Goal: Information Seeking & Learning: Find specific page/section

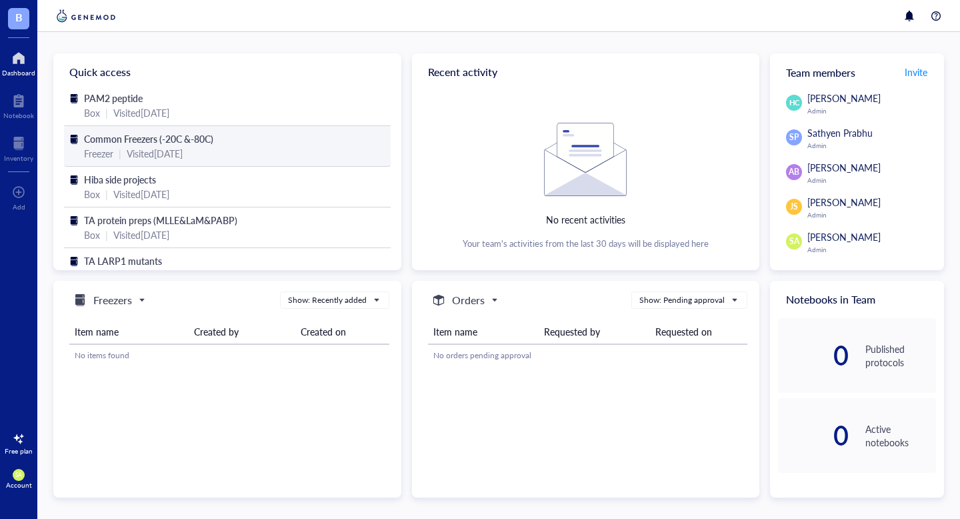
click at [153, 149] on div "Visited [DATE]" at bounding box center [155, 153] width 56 height 15
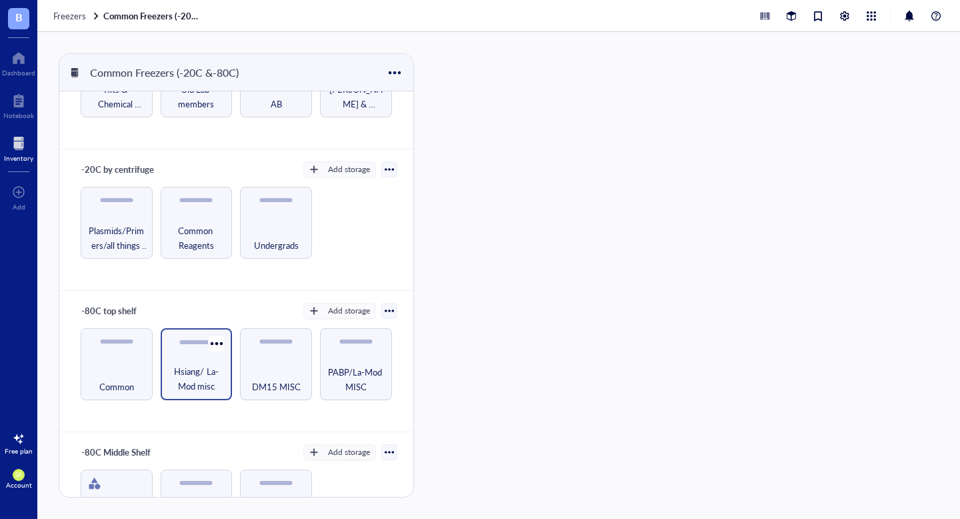
scroll to position [84, 0]
click at [192, 383] on span "Hsiang/ La-Mod misc" at bounding box center [196, 377] width 59 height 29
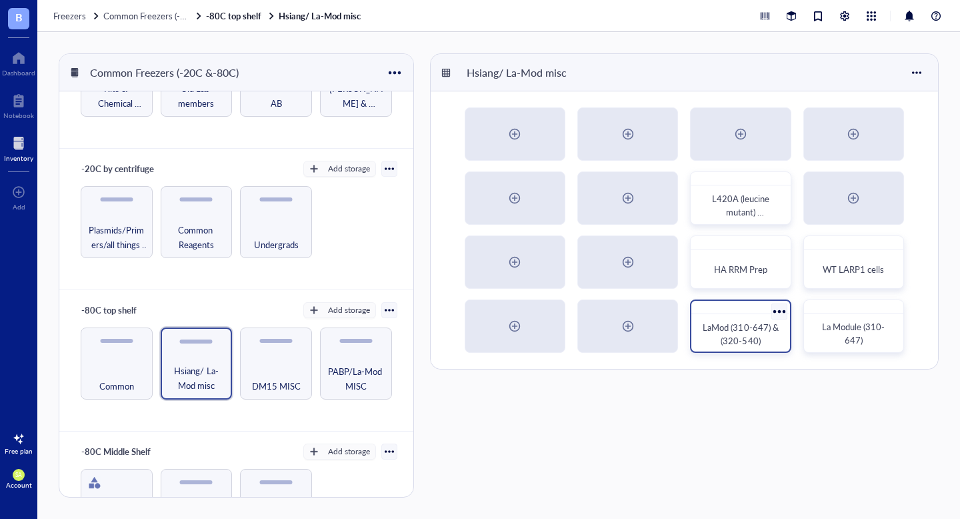
click at [762, 338] on div "LaMod (310-647) & (320-540)" at bounding box center [740, 334] width 77 height 27
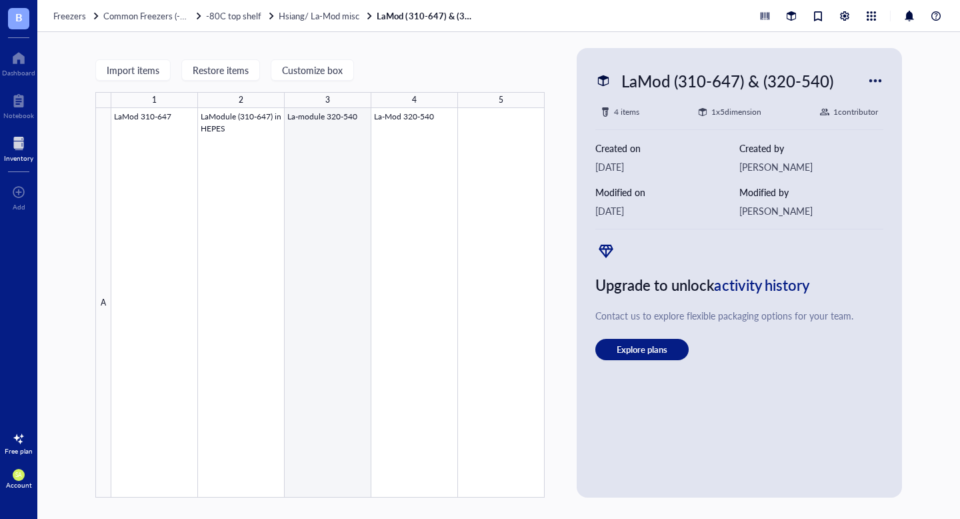
click at [344, 152] on div at bounding box center [327, 302] width 433 height 389
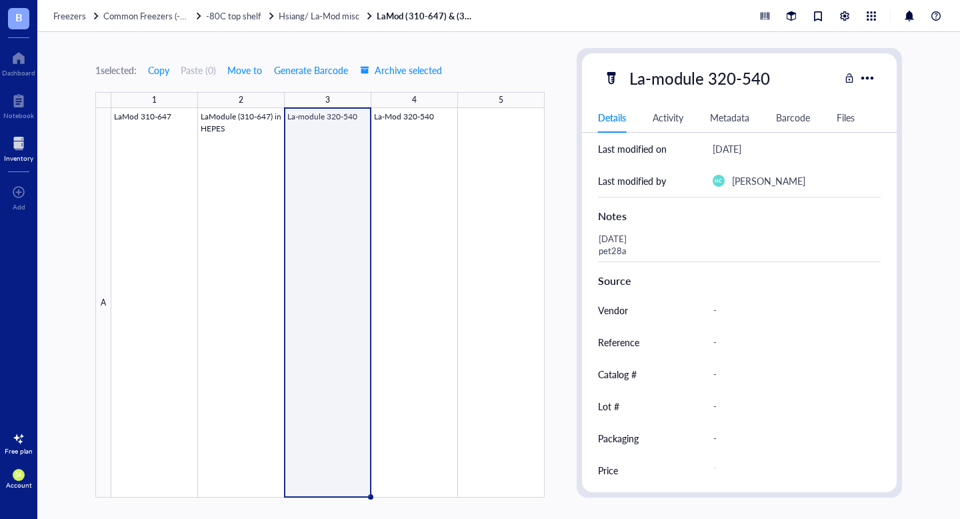
scroll to position [239, 0]
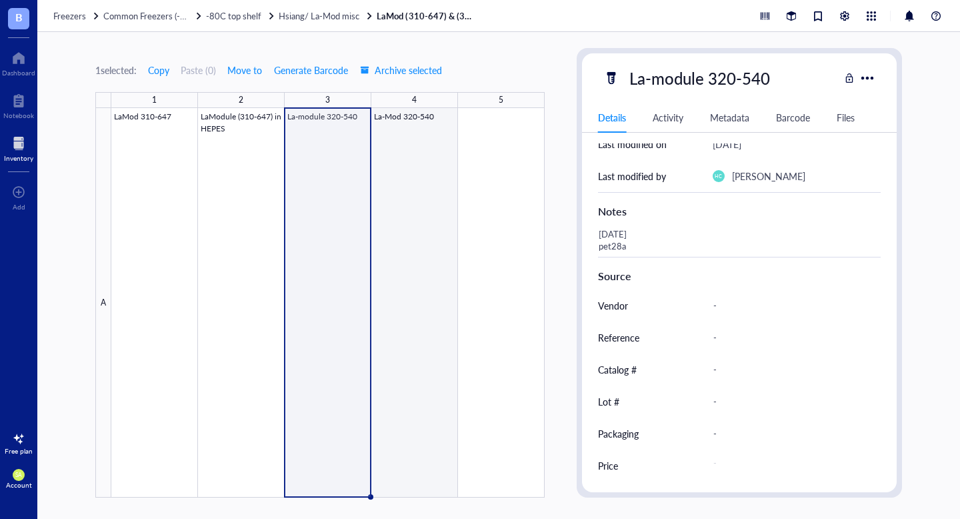
click at [425, 258] on div at bounding box center [327, 302] width 433 height 389
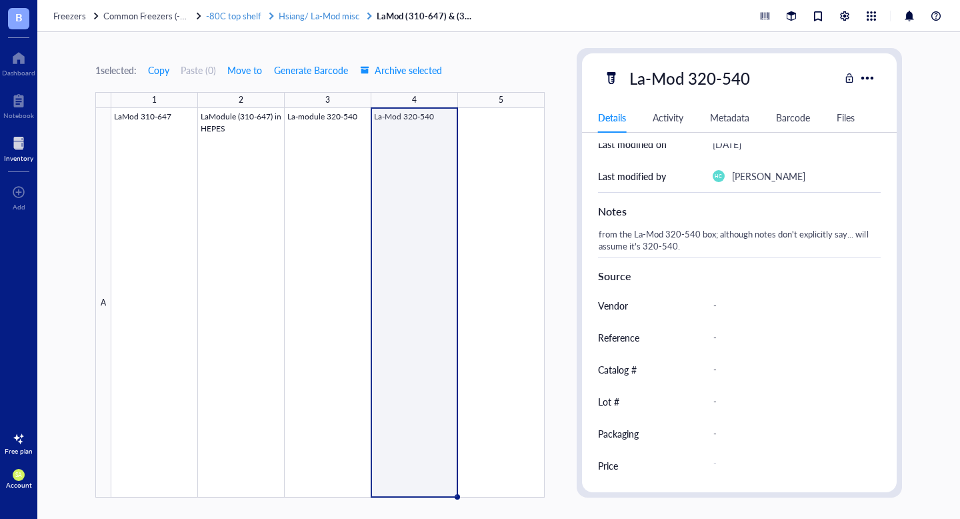
click at [337, 19] on span "Hsiang/ La-Mod misc" at bounding box center [319, 15] width 81 height 13
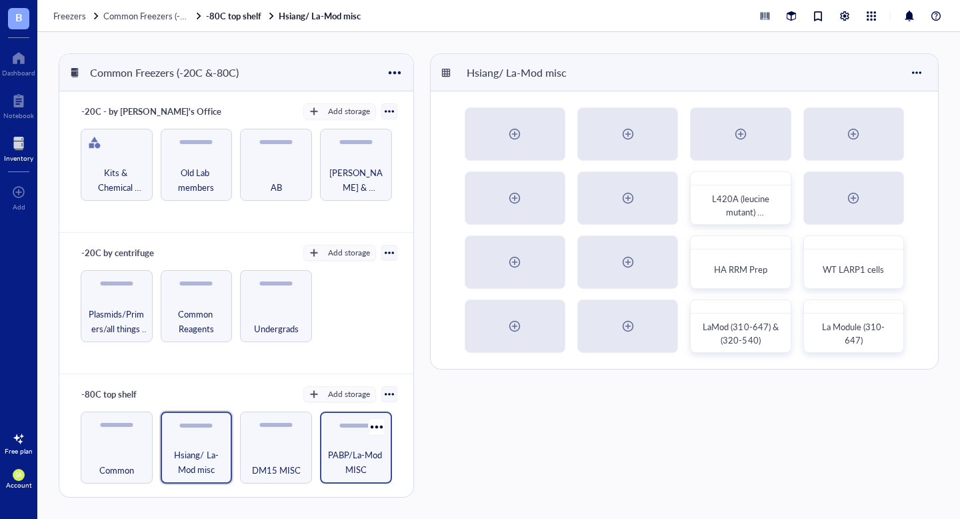
click at [373, 449] on span "PABP/La-Mod MISC" at bounding box center [356, 461] width 59 height 29
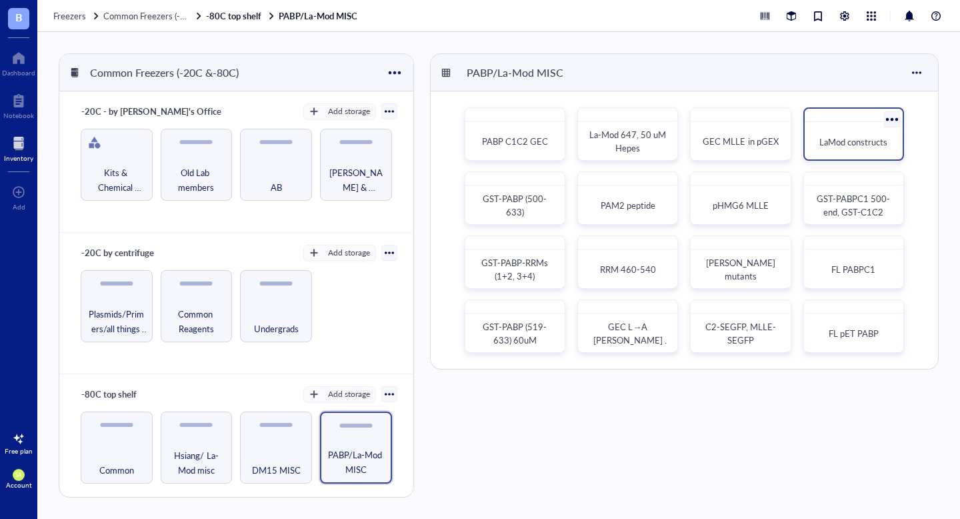
click at [856, 132] on div "LaMod constructs" at bounding box center [853, 141] width 87 height 29
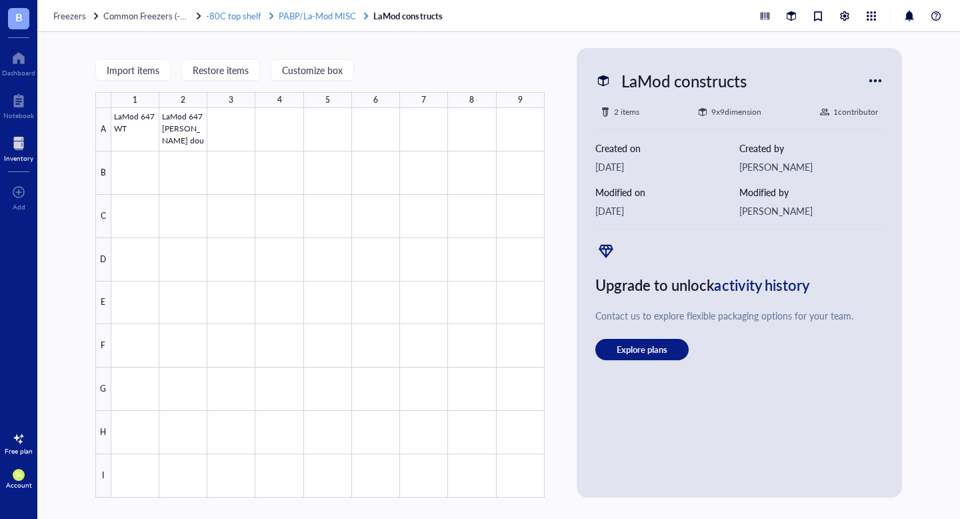
click at [325, 13] on span "PABP/La-Mod MISC" at bounding box center [317, 15] width 77 height 13
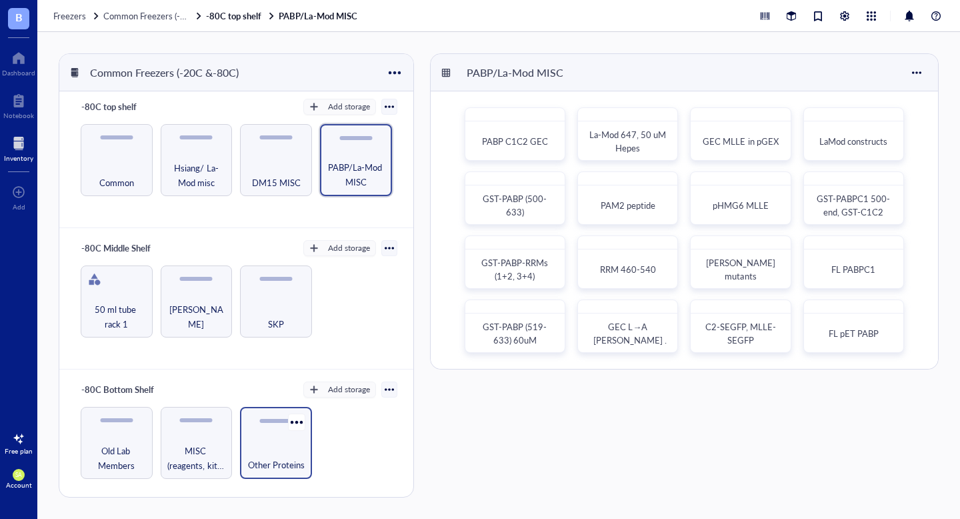
scroll to position [291, 0]
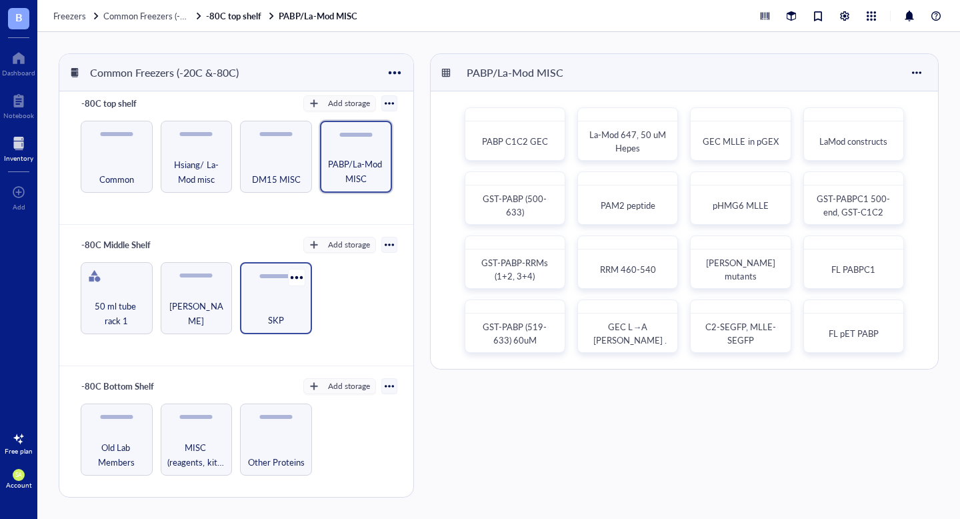
click at [260, 329] on div "SKP" at bounding box center [276, 298] width 72 height 72
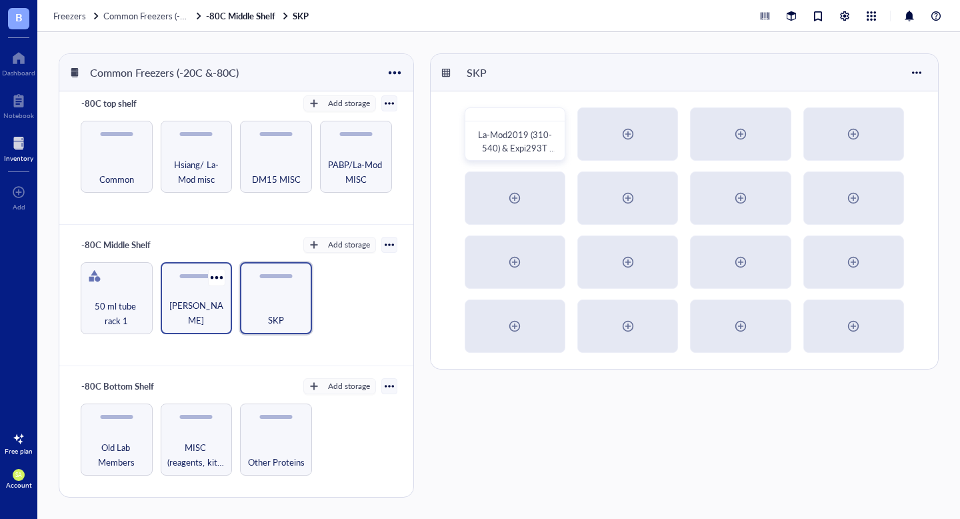
click at [220, 316] on div "[PERSON_NAME]" at bounding box center [196, 312] width 59 height 29
click at [277, 315] on span "SKP" at bounding box center [276, 320] width 16 height 15
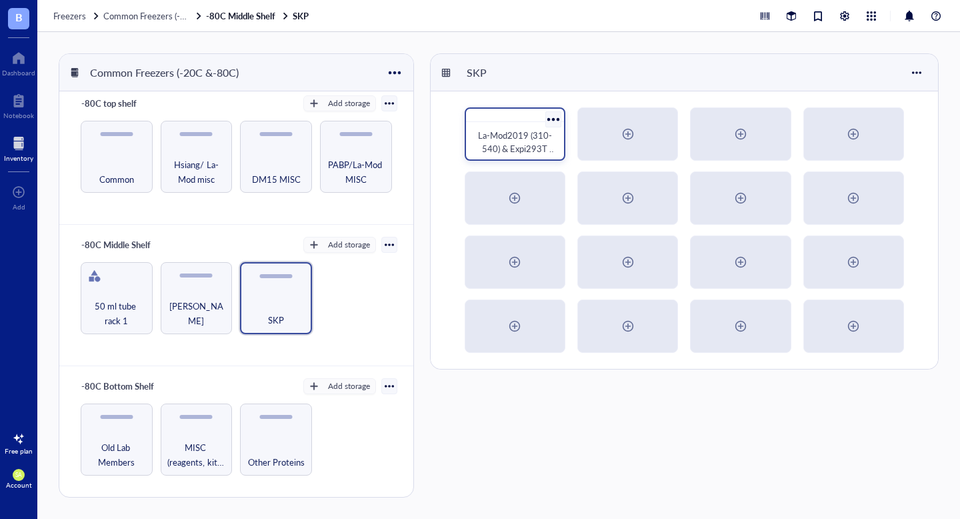
click at [516, 160] on div "La-Mod2019 (310-540) & Expi293T WT LARP1(6xHis-TEV)" at bounding box center [515, 133] width 101 height 53
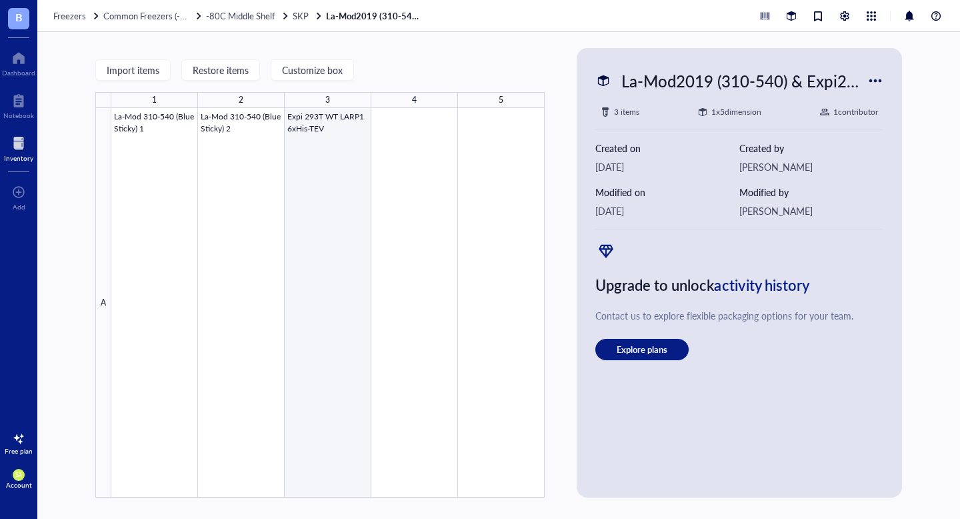
click at [308, 176] on div at bounding box center [327, 302] width 433 height 389
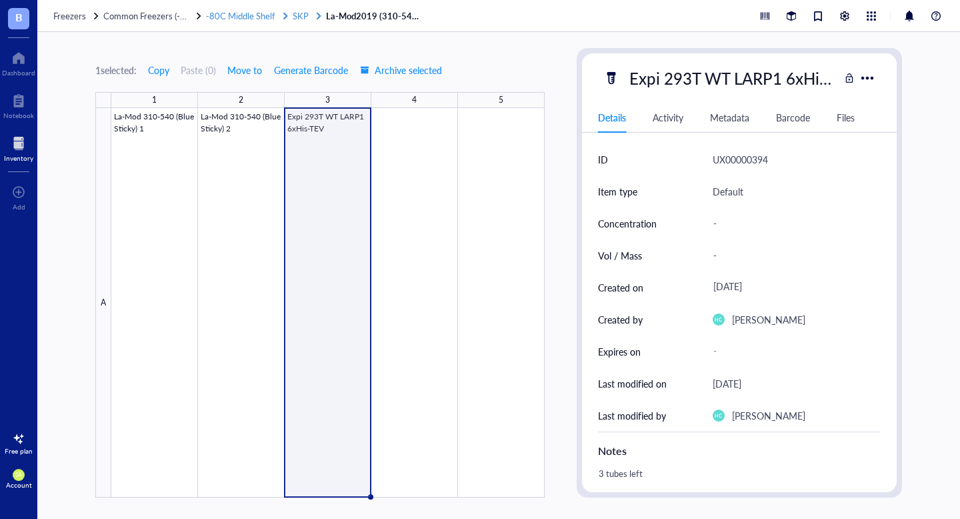
click at [259, 19] on span "-80C Middle Shelf" at bounding box center [240, 15] width 69 height 13
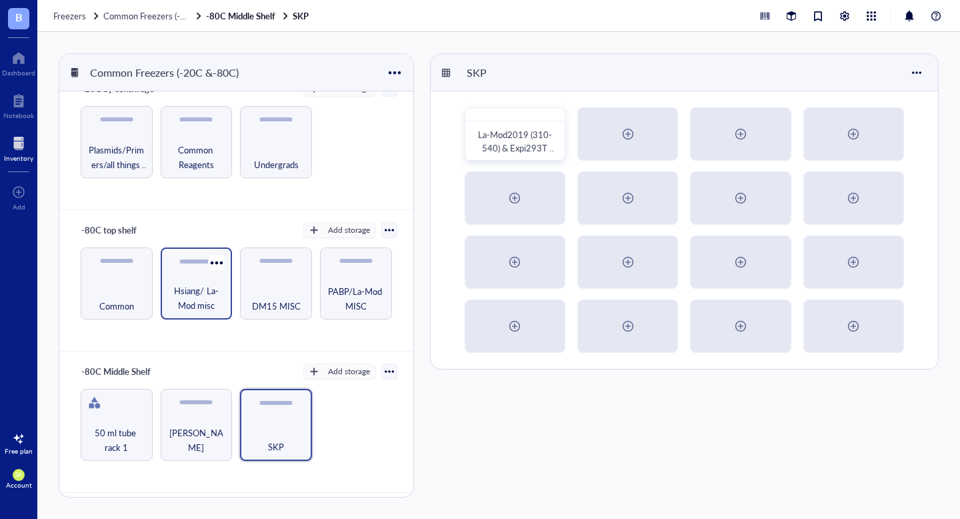
scroll to position [169, 0]
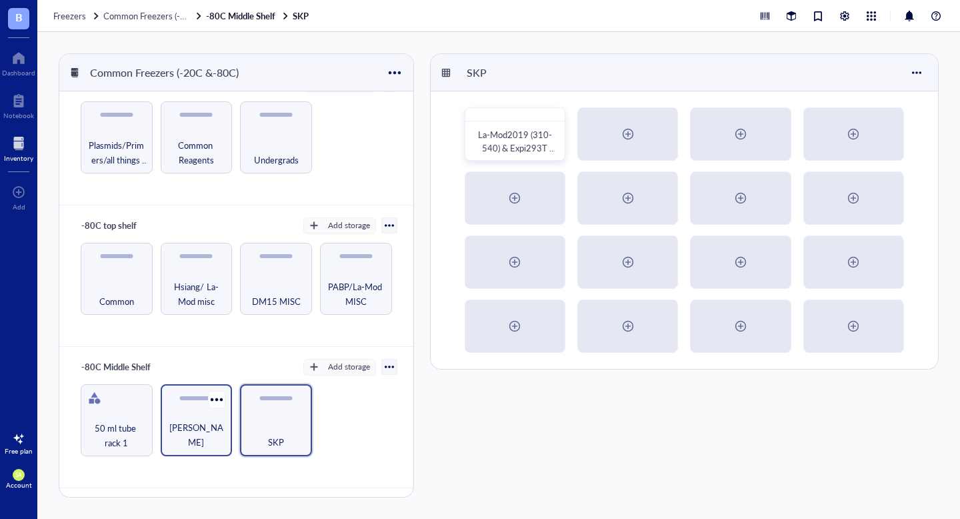
click at [183, 435] on div "[PERSON_NAME]" at bounding box center [196, 434] width 59 height 29
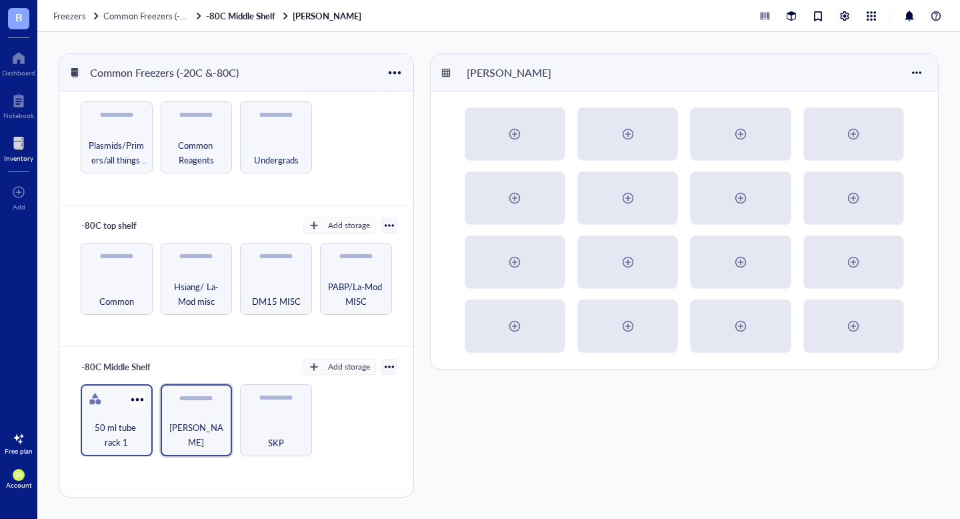
click at [135, 433] on span "50 ml tube rack 1" at bounding box center [116, 434] width 59 height 29
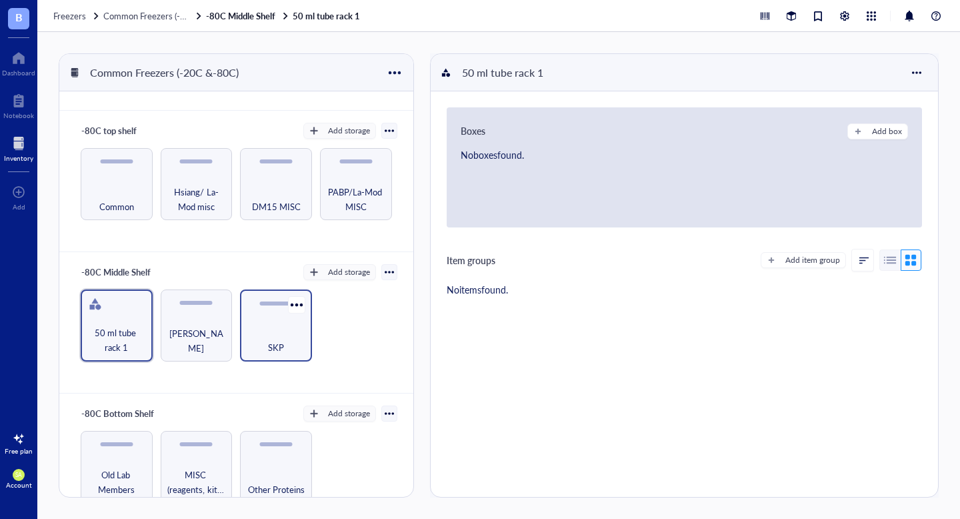
scroll to position [291, 0]
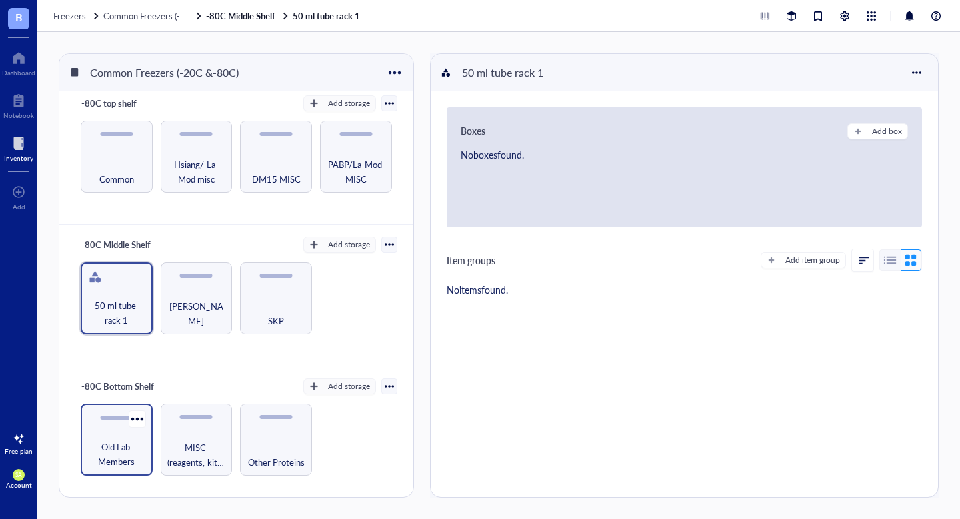
click at [141, 439] on span "Old Lab Members" at bounding box center [116, 453] width 59 height 29
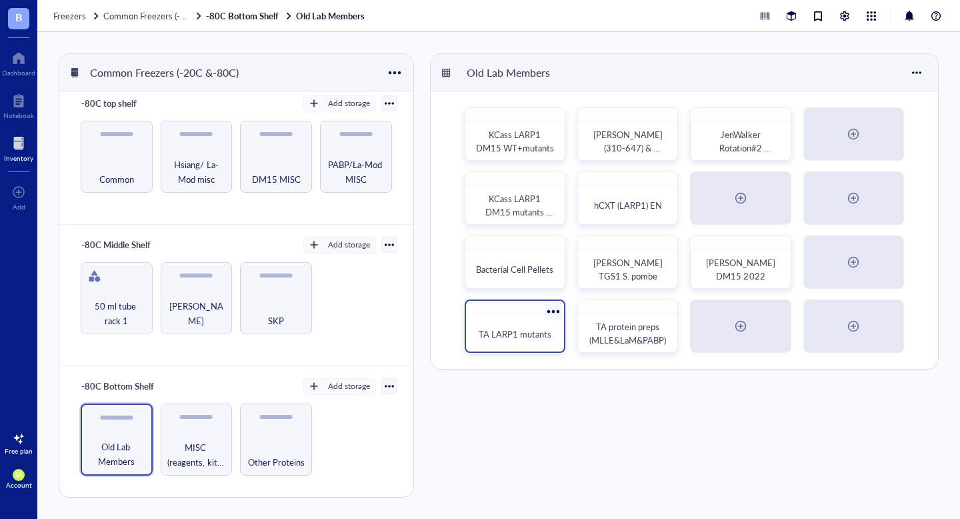
click at [512, 331] on span "TA LARP1 mutants" at bounding box center [515, 333] width 73 height 13
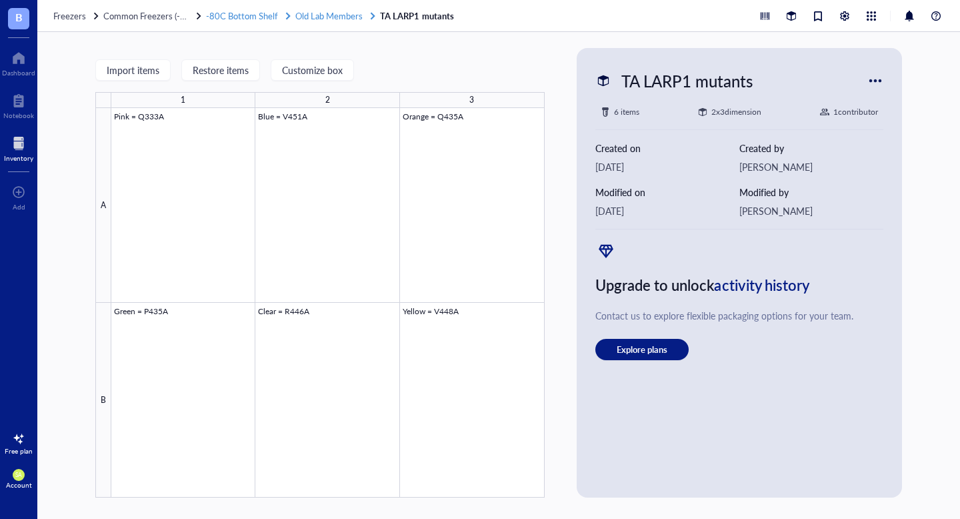
click at [354, 17] on span "Old Lab Members" at bounding box center [328, 15] width 67 height 13
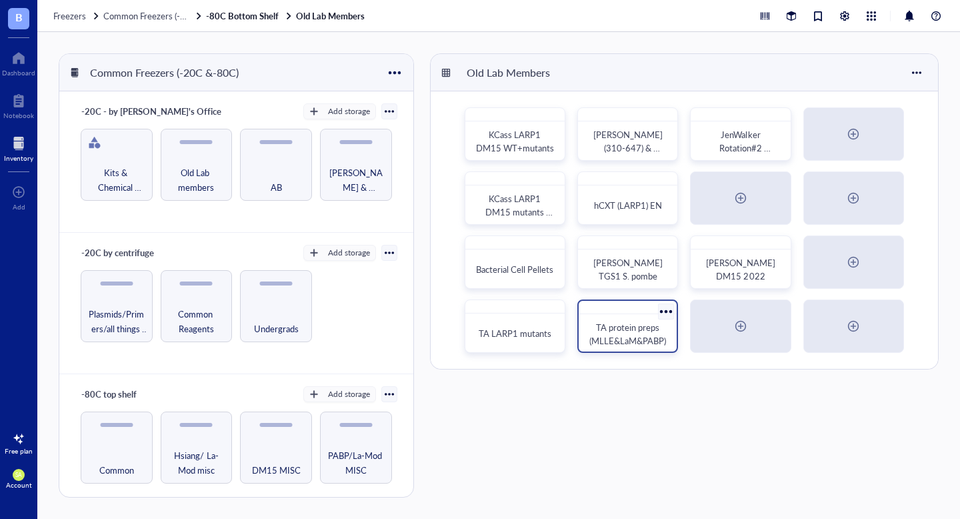
click at [620, 333] on span "TA protein preps (MLLE&LaM&PABP)" at bounding box center [627, 334] width 77 height 26
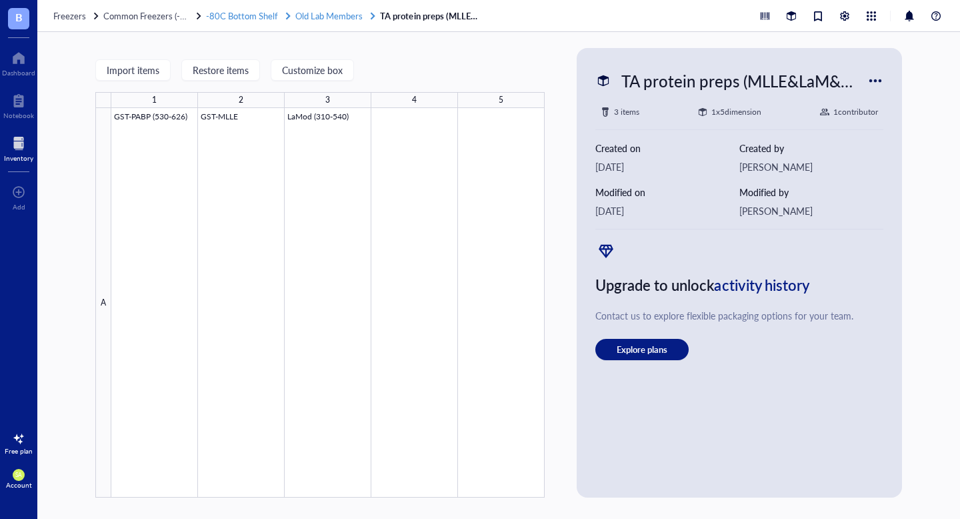
click at [336, 15] on span "Old Lab Members" at bounding box center [328, 15] width 67 height 13
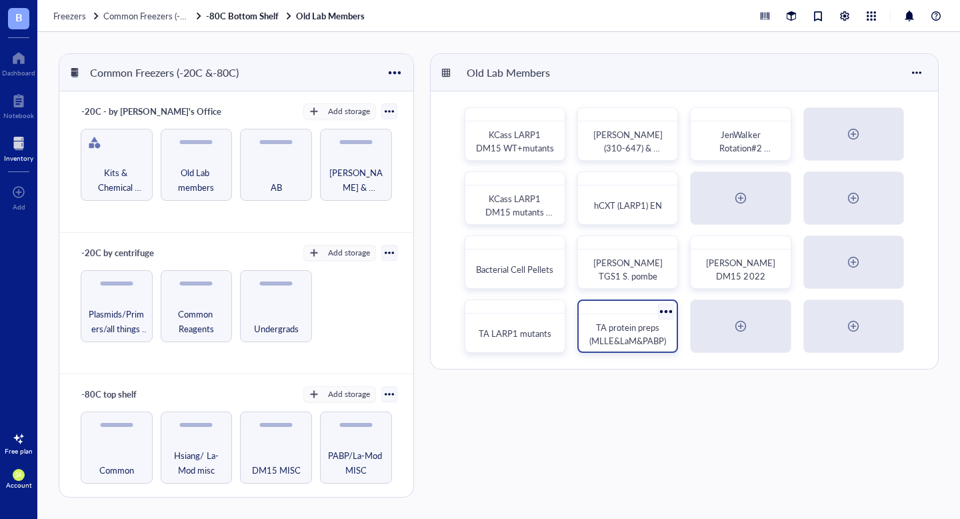
click at [654, 341] on span "TA protein preps (MLLE&LaM&PABP)" at bounding box center [627, 334] width 77 height 26
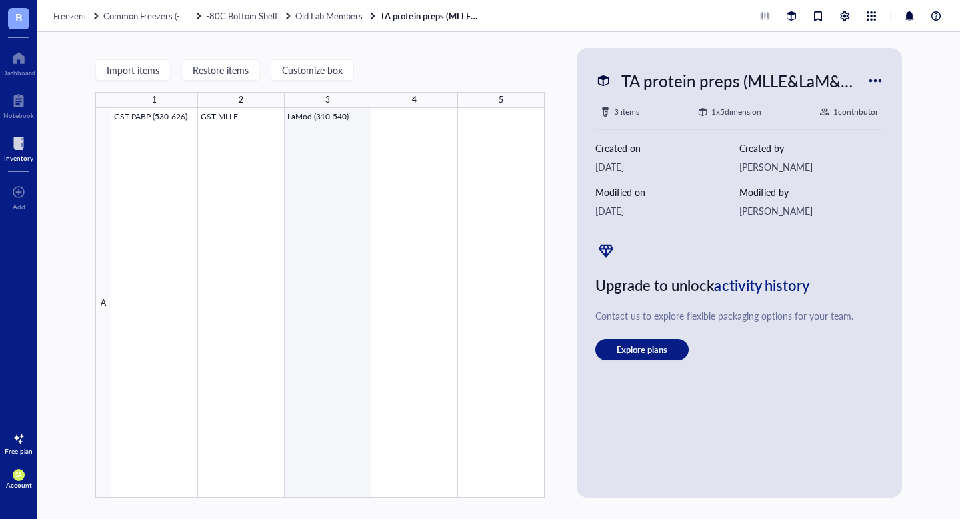
click at [327, 159] on div at bounding box center [327, 302] width 433 height 389
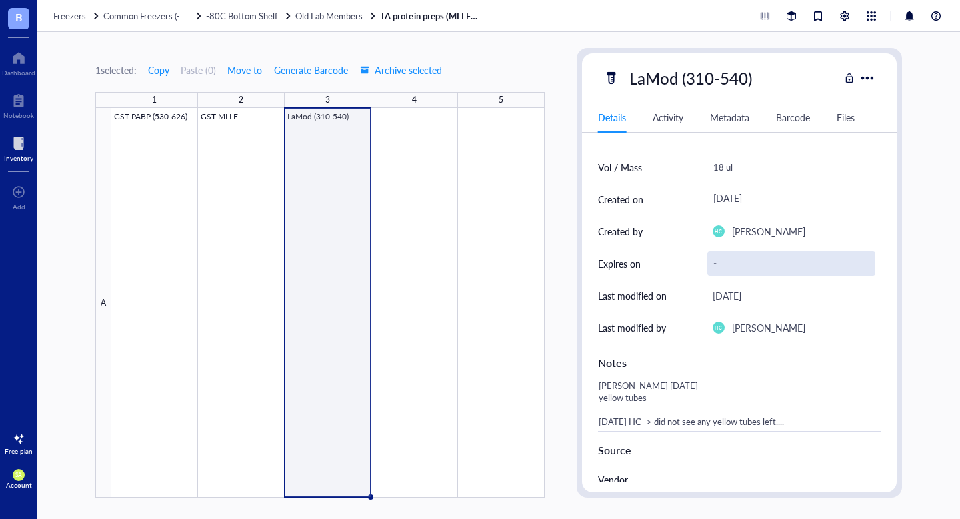
scroll to position [89, 0]
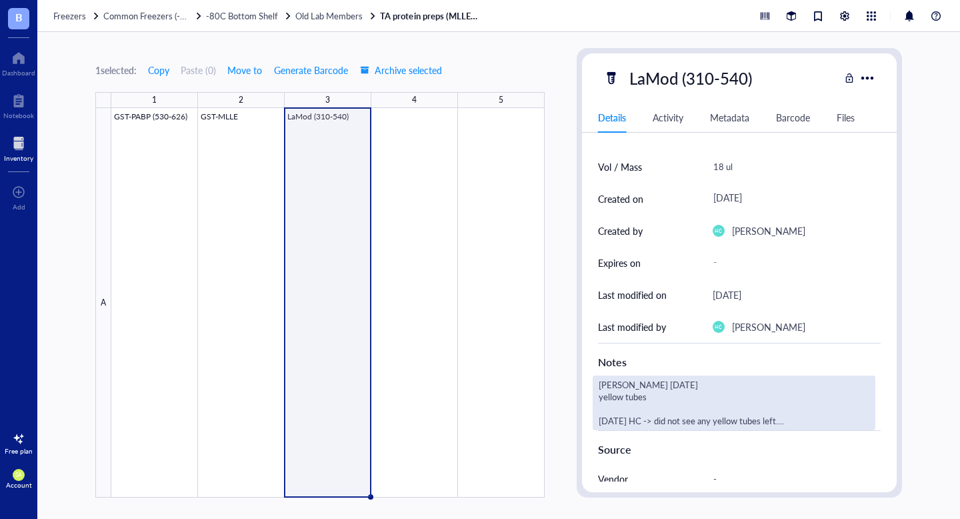
click at [778, 423] on div "[PERSON_NAME] [DATE] yellow tubes [DATE] HC -> did not see any yellow tubes lef…" at bounding box center [733, 402] width 283 height 55
click at [778, 461] on div "Source" at bounding box center [739, 446] width 283 height 33
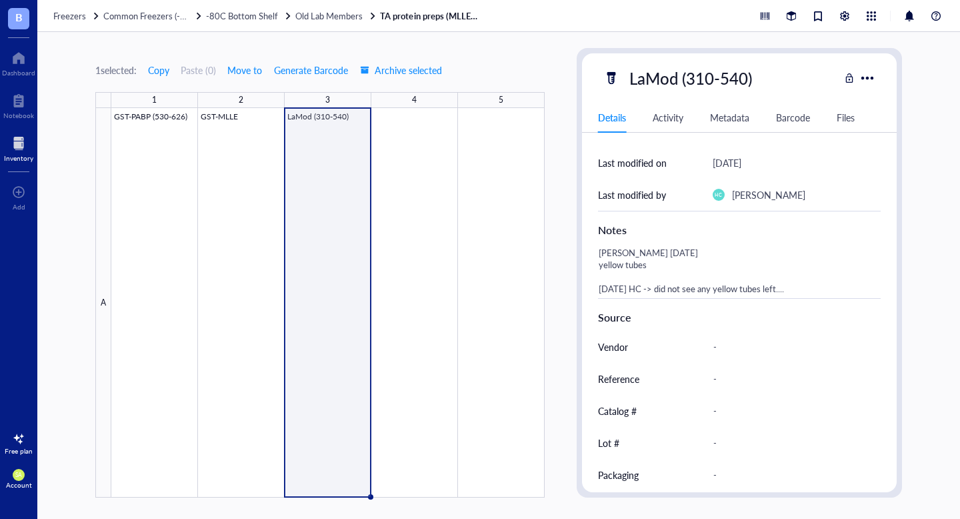
scroll to position [191, 0]
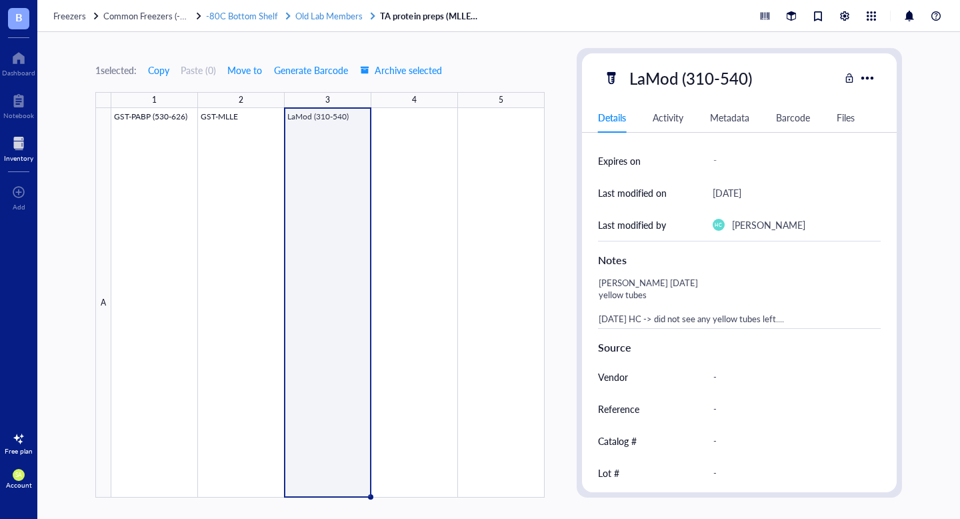
click at [327, 18] on span "Old Lab Members" at bounding box center [328, 15] width 67 height 13
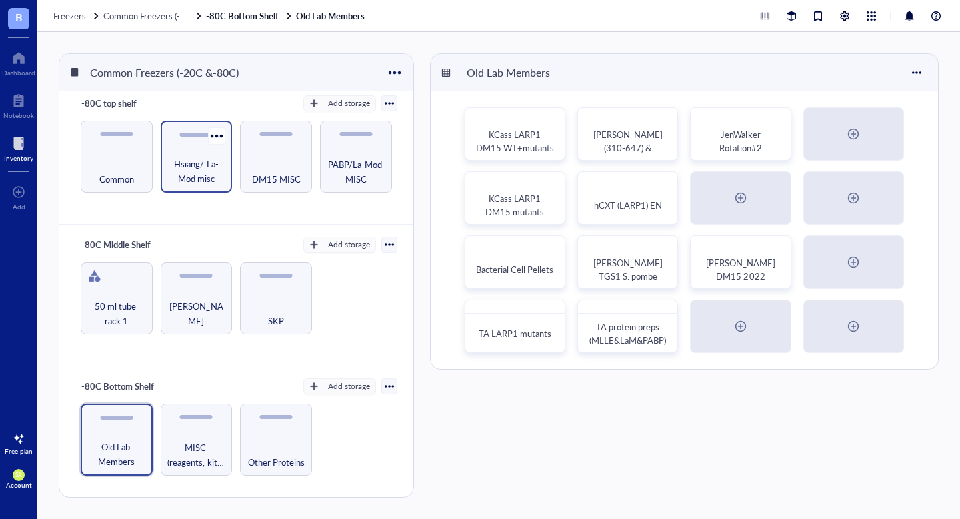
scroll to position [290, 0]
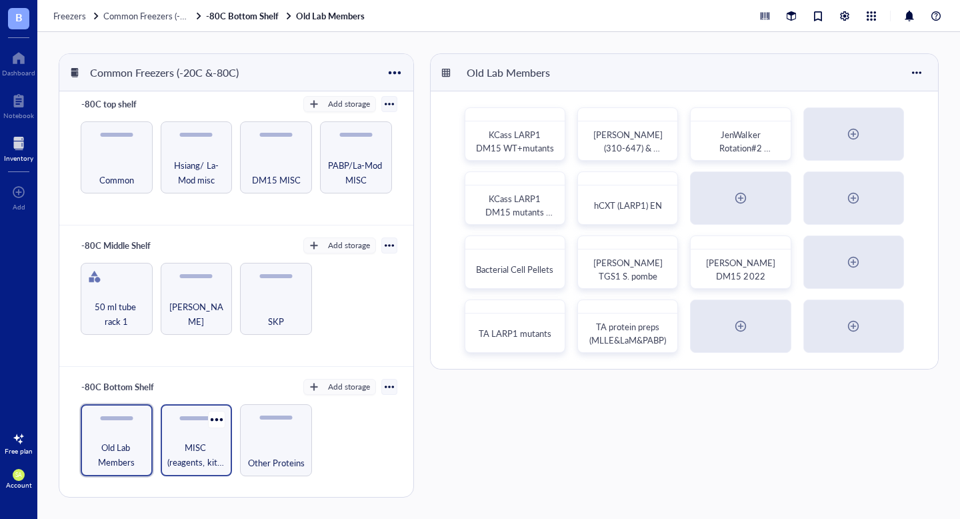
click at [203, 462] on span "MISC (reagents, kits, glycerol stocks, other)" at bounding box center [196, 454] width 59 height 29
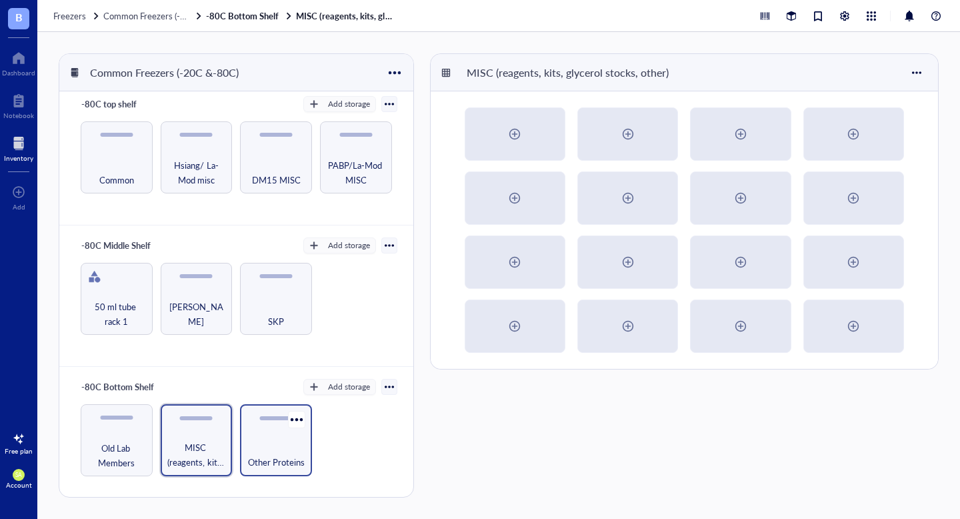
click at [264, 467] on div "Other Proteins" at bounding box center [276, 440] width 72 height 72
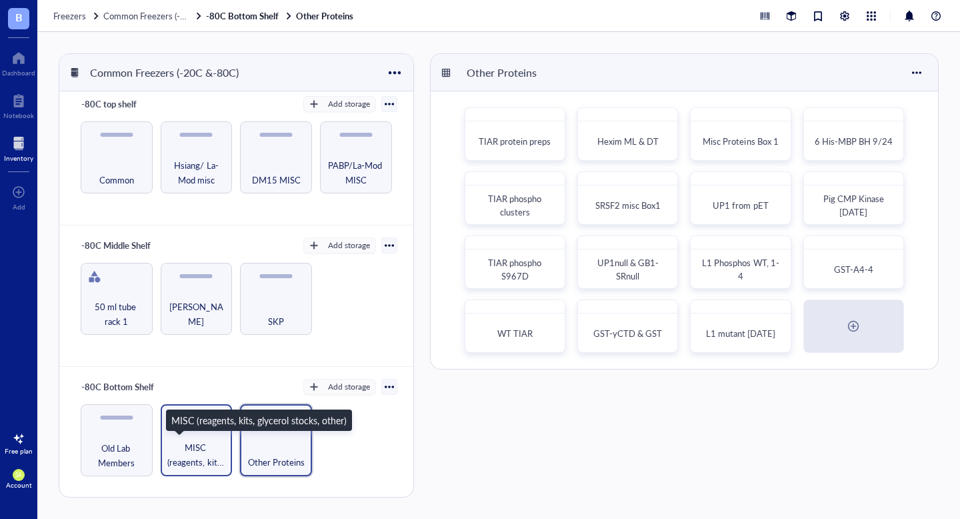
click at [204, 448] on span "MISC (reagents, kits, glycerol stocks, other)" at bounding box center [196, 454] width 59 height 29
